Goal: Book appointment/travel/reservation

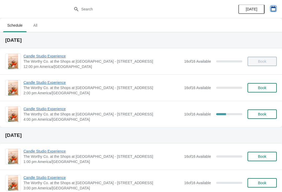
click at [274, 7] on icon "button" at bounding box center [273, 8] width 5 height 5
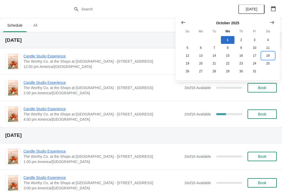
click at [271, 54] on button "18" at bounding box center [267, 56] width 13 height 8
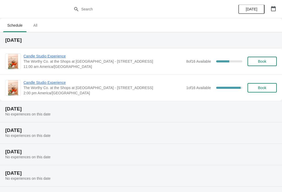
click at [264, 57] on button "Book" at bounding box center [261, 61] width 29 height 9
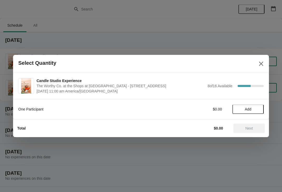
click at [249, 106] on button "Add" at bounding box center [247, 108] width 31 height 9
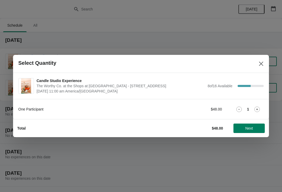
click at [254, 126] on button "Next" at bounding box center [248, 127] width 31 height 9
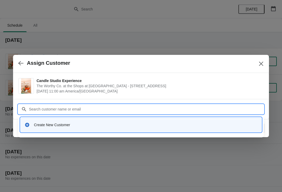
click at [90, 127] on div "Create New Customer" at bounding box center [145, 124] width 223 height 5
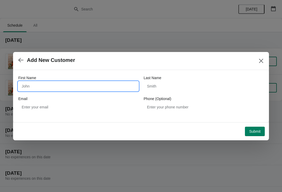
click at [109, 86] on input "First Name" at bounding box center [78, 85] width 120 height 9
type input "Bethany"
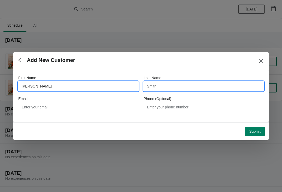
click at [191, 89] on input "Last Name" at bounding box center [203, 85] width 120 height 9
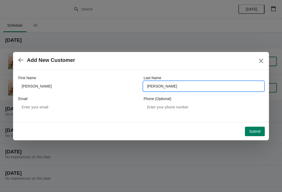
type input "Chamberlin"
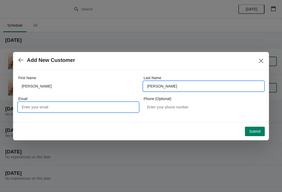
click at [83, 108] on input "Email" at bounding box center [78, 106] width 120 height 9
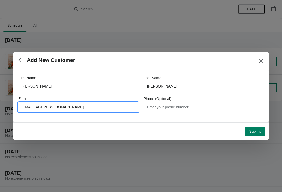
type input "Bchamberlin83@gmail.com"
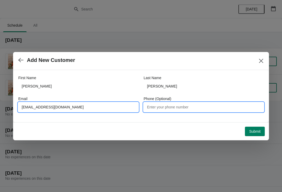
click at [193, 111] on input "Phone (Optional)" at bounding box center [203, 106] width 120 height 9
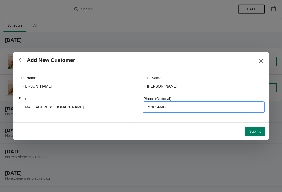
type input "7136144406"
click at [250, 134] on button "Submit" at bounding box center [255, 130] width 20 height 9
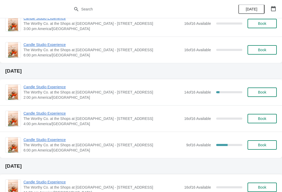
scroll to position [200, 0]
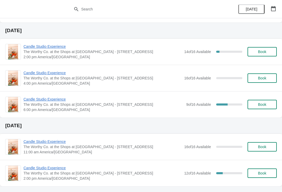
click at [281, 4] on div "[DATE]" at bounding box center [257, 9] width 50 height 18
click at [273, 4] on button "button" at bounding box center [272, 8] width 9 height 9
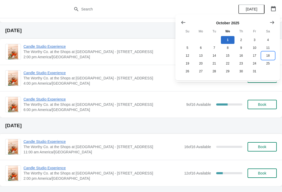
click at [271, 55] on button "18" at bounding box center [267, 56] width 13 height 8
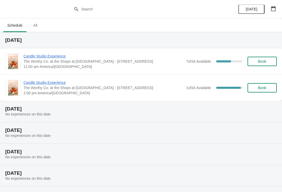
click at [58, 57] on span "Candle Studio Experience" at bounding box center [103, 55] width 160 height 5
